Goal: Transaction & Acquisition: Purchase product/service

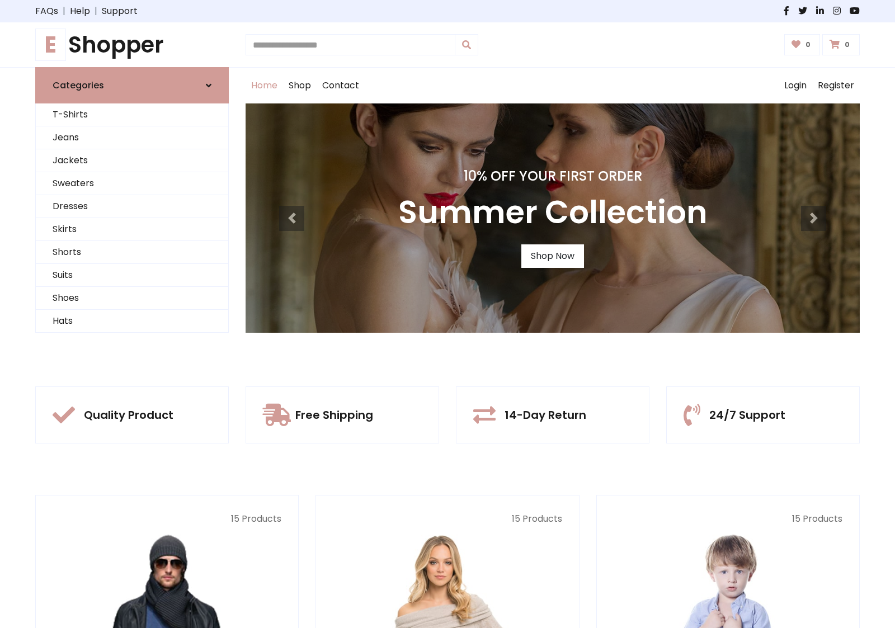
click at [448, 314] on div "10% Off Your First Order Summer Collection Shop Now" at bounding box center [553, 218] width 614 height 229
click at [552, 256] on link "Shop Now" at bounding box center [553, 257] width 63 height 24
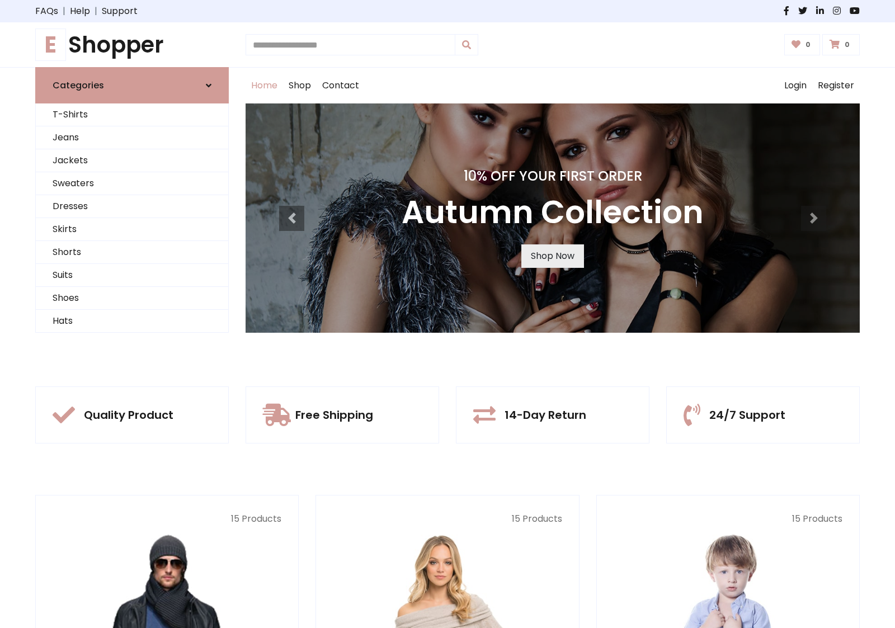
click at [552, 256] on link "Shop Now" at bounding box center [553, 257] width 63 height 24
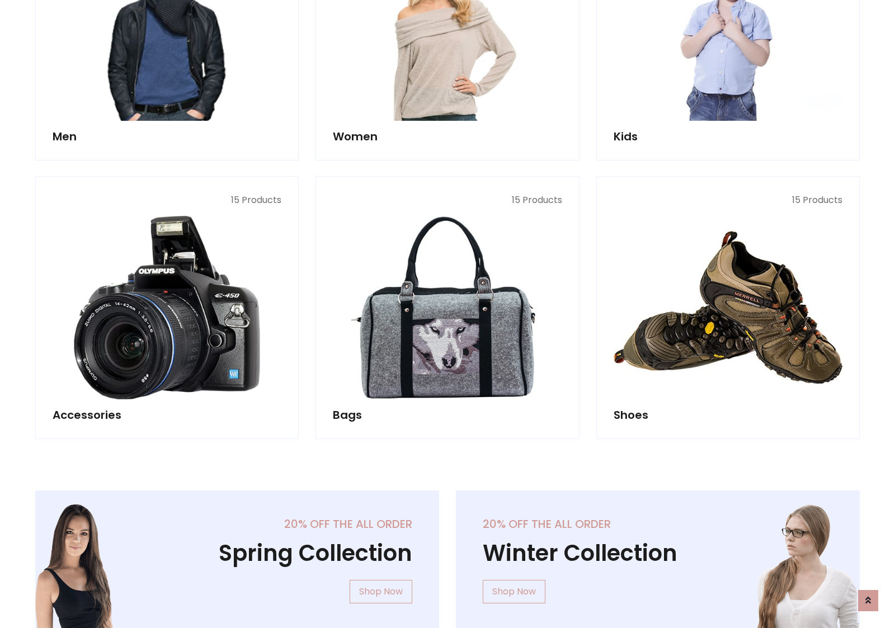
scroll to position [1116, 0]
